Goal: Information Seeking & Learning: Understand process/instructions

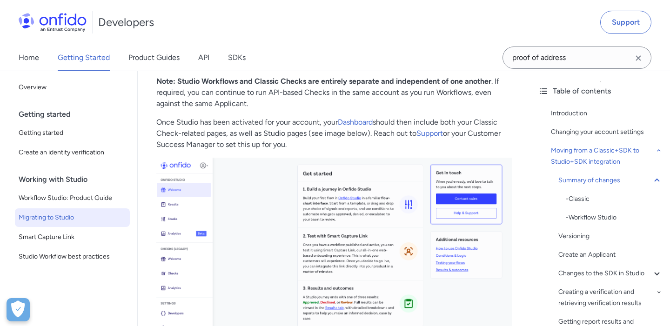
scroll to position [259, 0]
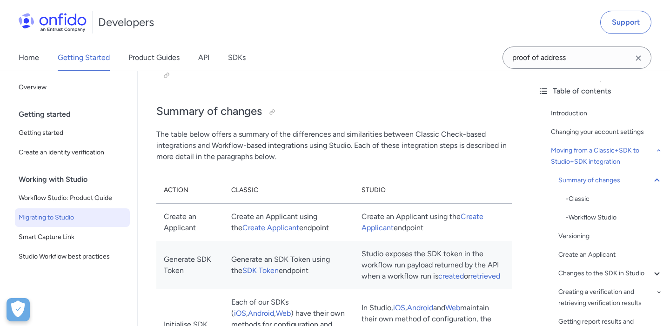
scroll to position [689, 0]
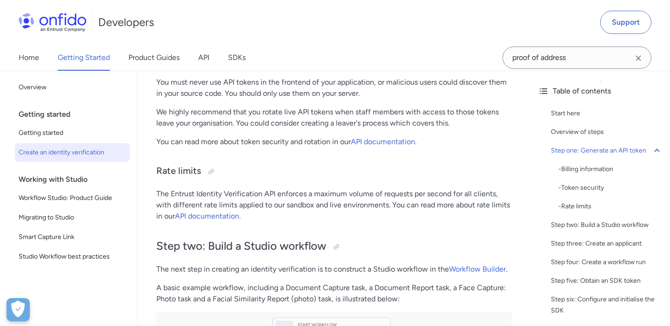
scroll to position [931, 0]
